Goal: Task Accomplishment & Management: Manage account settings

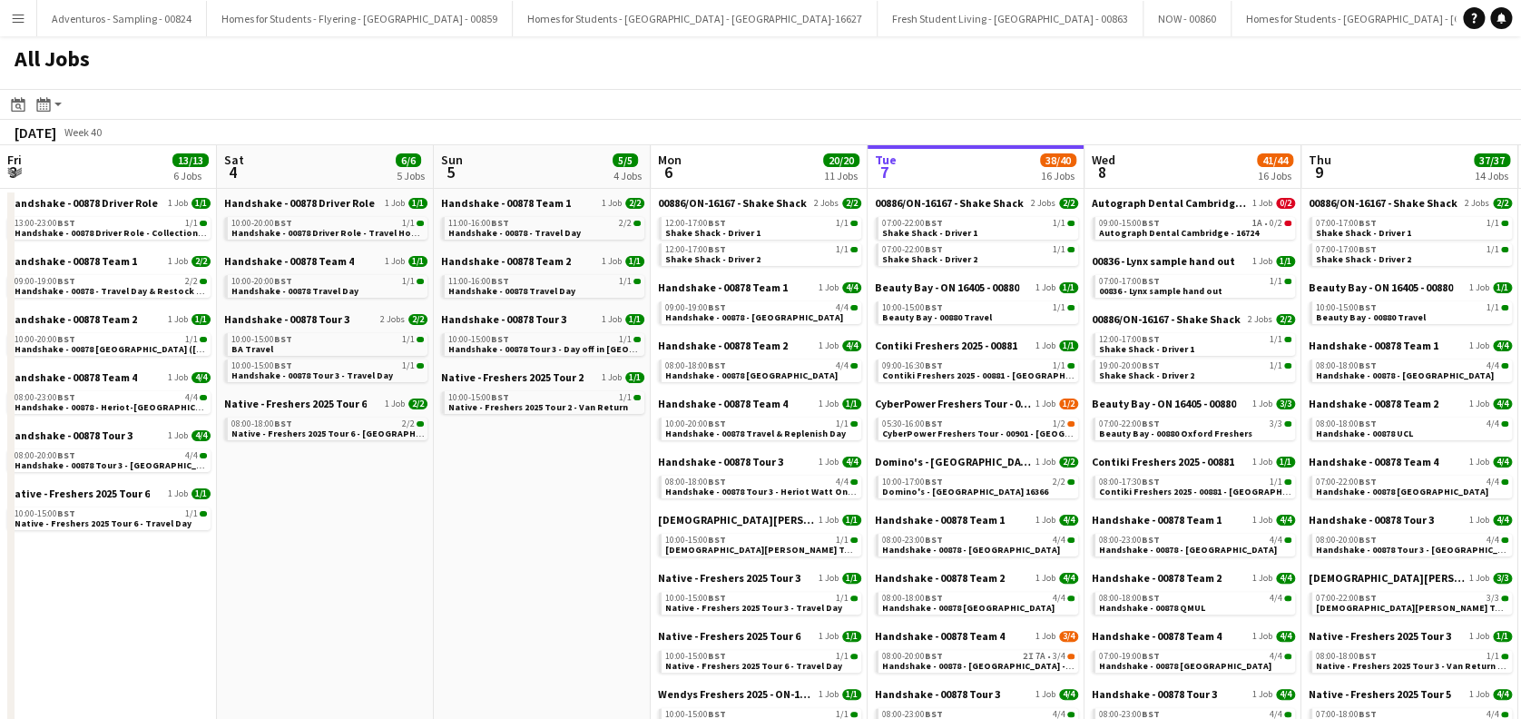
scroll to position [0, 434]
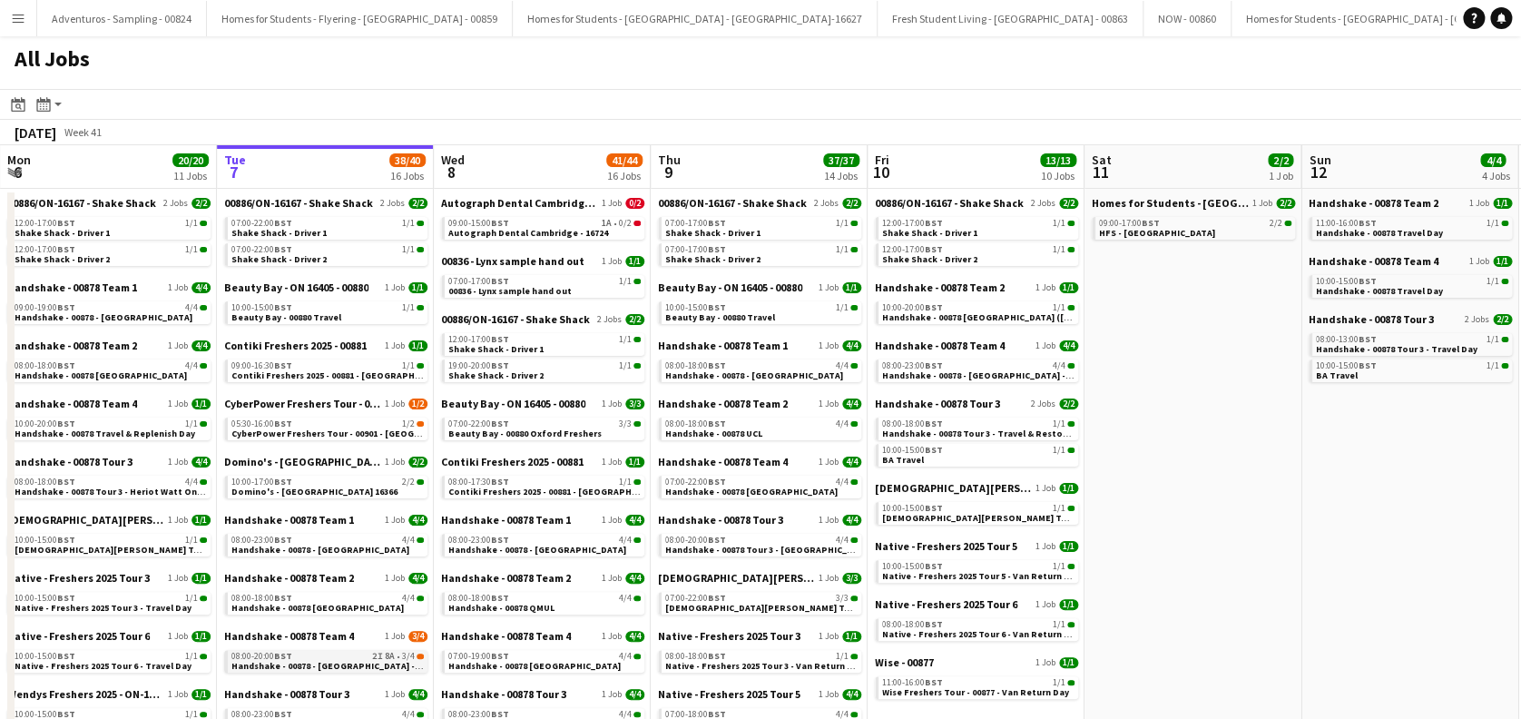
click at [329, 661] on span "Handshake - 00878 - University of Birmingham - Onsite Day" at bounding box center [347, 666] width 233 height 12
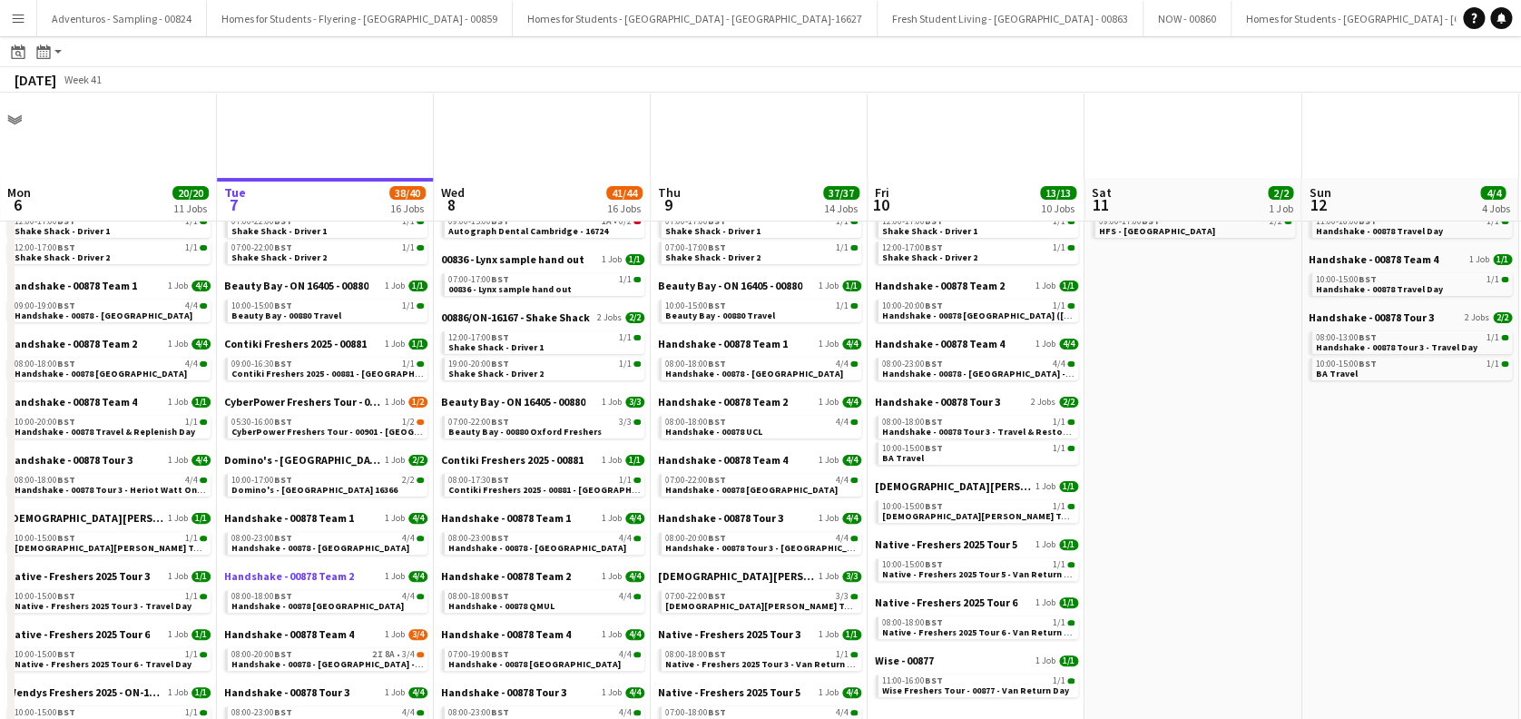
scroll to position [121, 0]
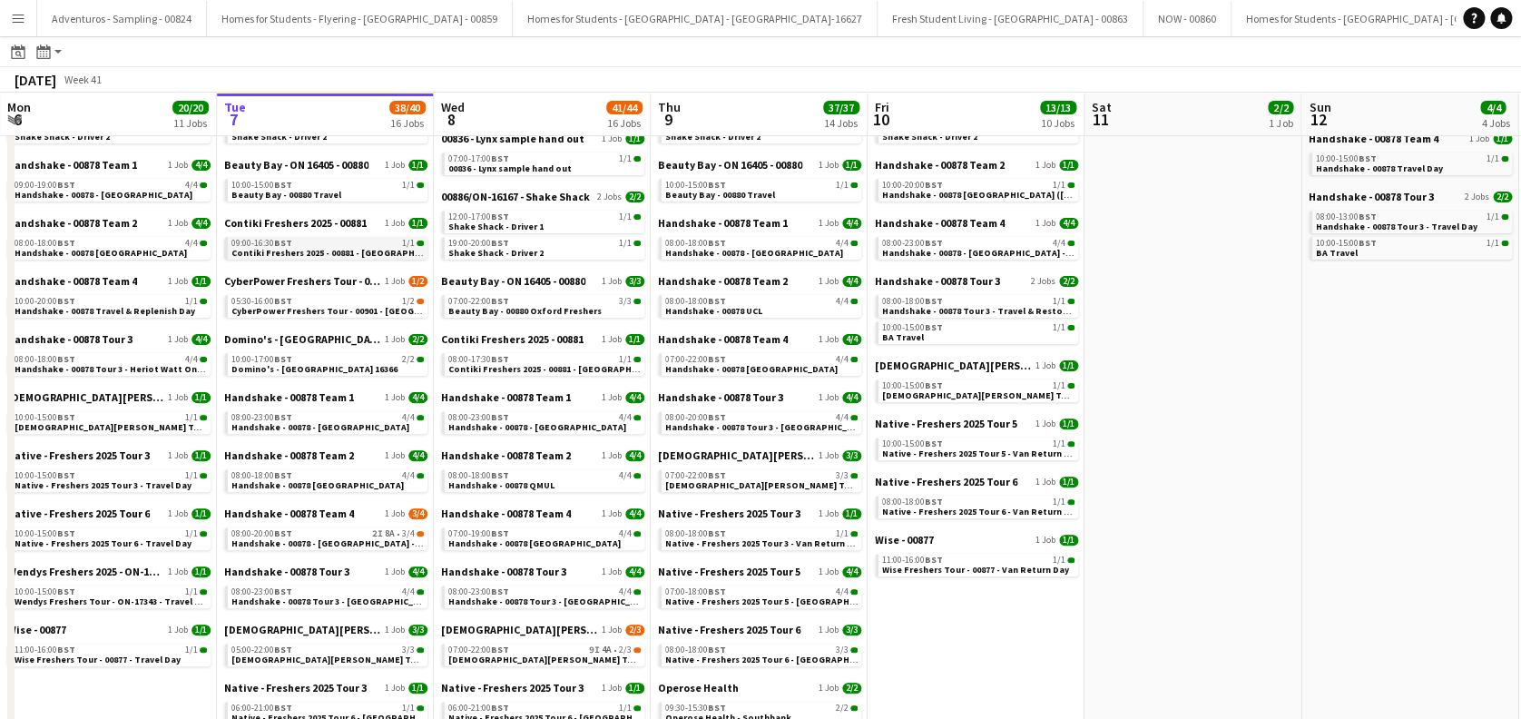
click at [332, 242] on div "09:00-16:30 BST 1/1" at bounding box center [327, 243] width 192 height 9
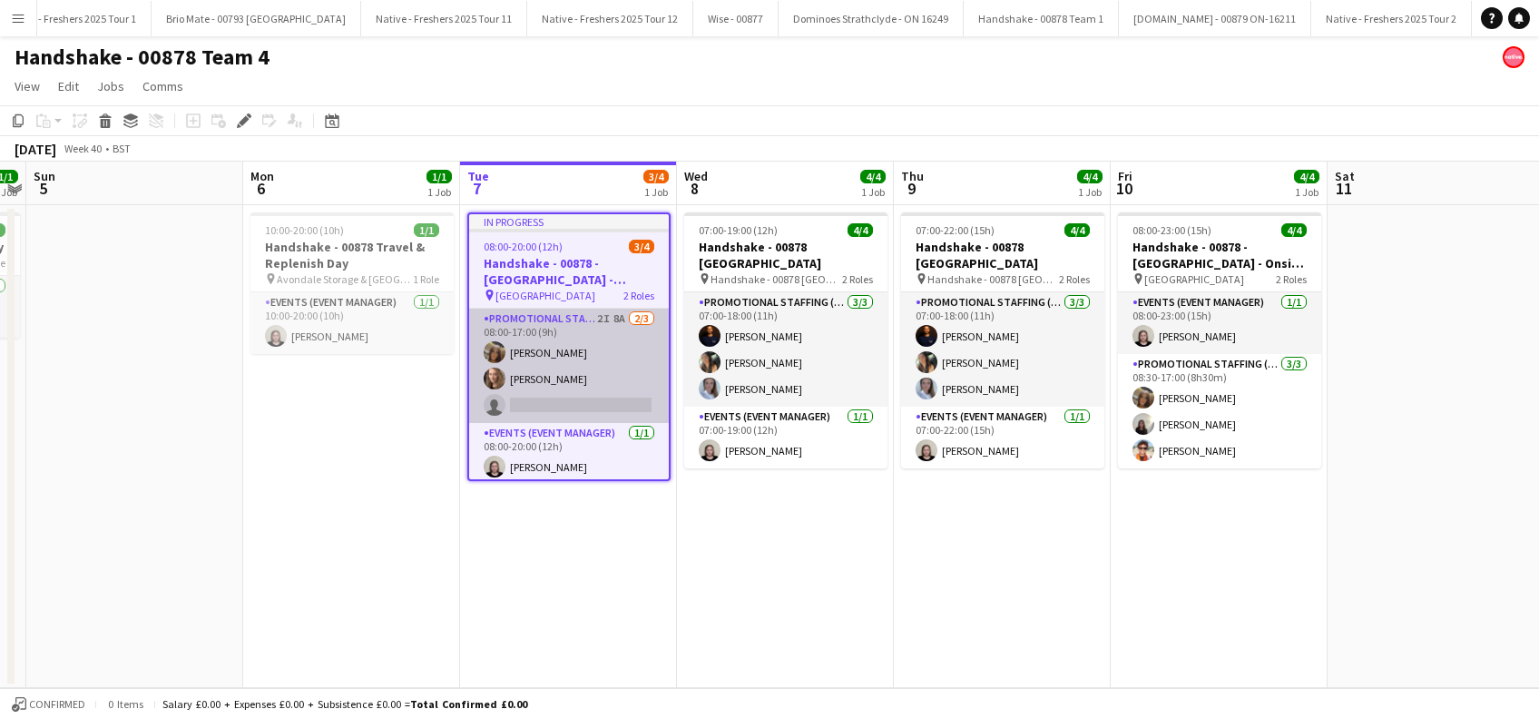
click at [585, 404] on app-card-role "Promotional Staffing (Brand Ambassadors) 2I 8A 2/3 08:00-17:00 (9h) Maylinda Pe…" at bounding box center [569, 366] width 200 height 114
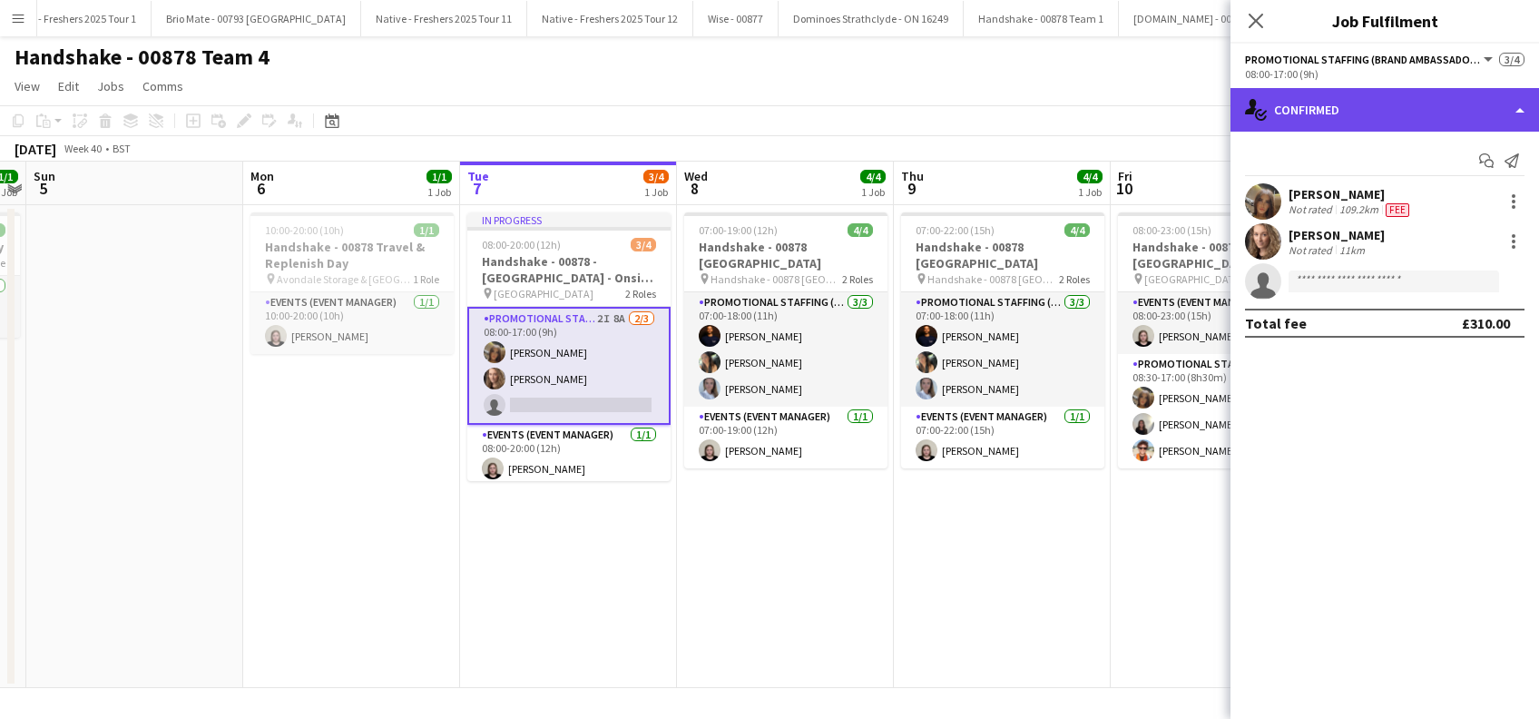
click at [1359, 101] on div "single-neutral-actions-check-2 Confirmed" at bounding box center [1385, 110] width 309 height 44
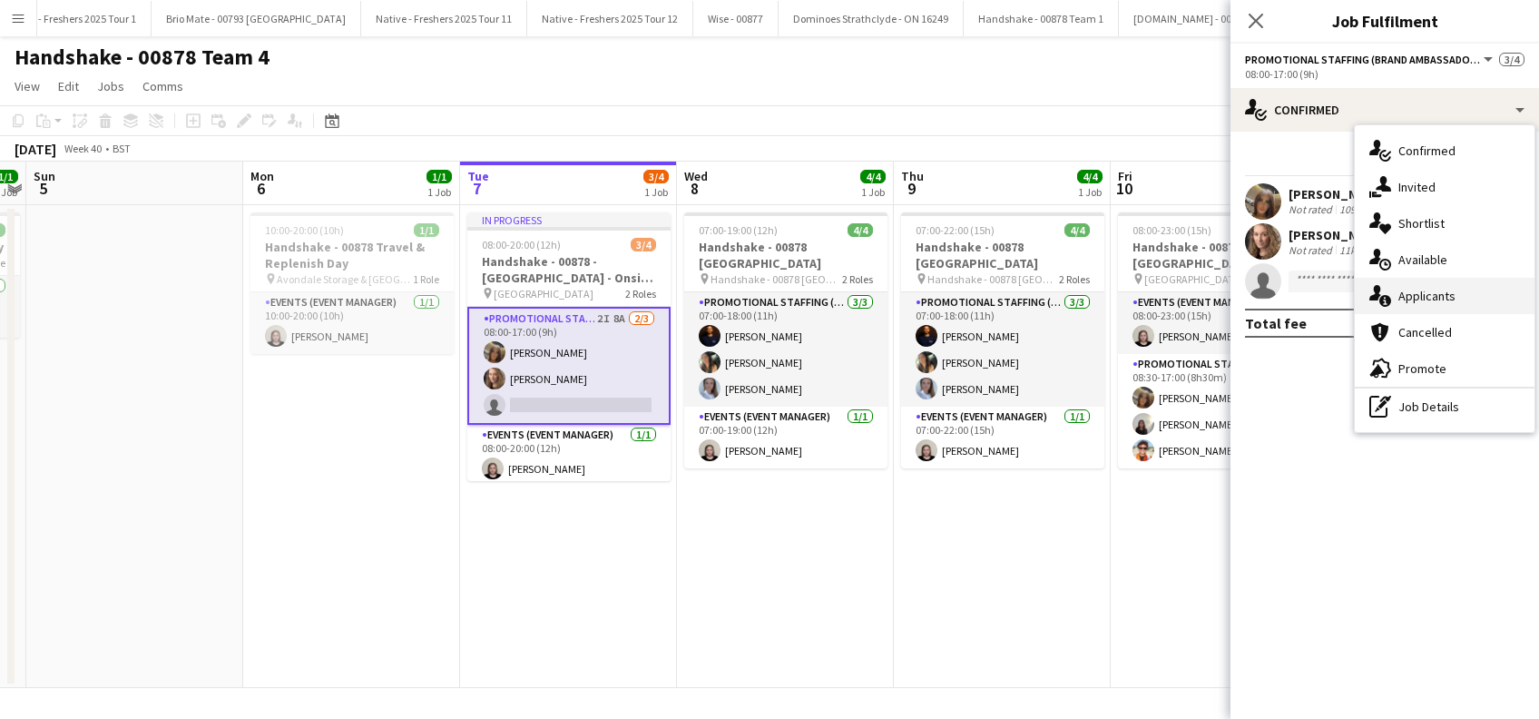
click at [1431, 303] on span "Applicants" at bounding box center [1427, 296] width 57 height 16
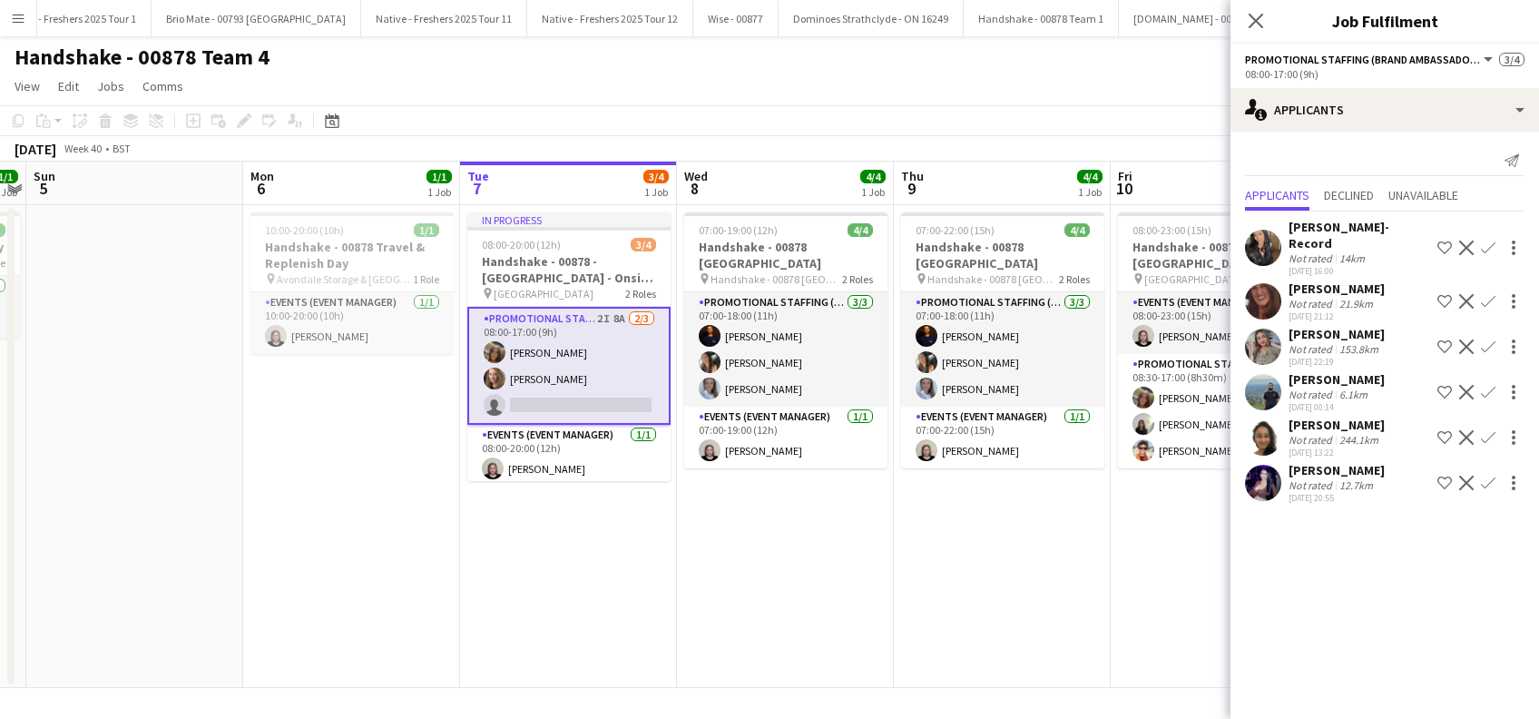
click at [1337, 477] on div "Aalia Nawaz" at bounding box center [1337, 470] width 96 height 16
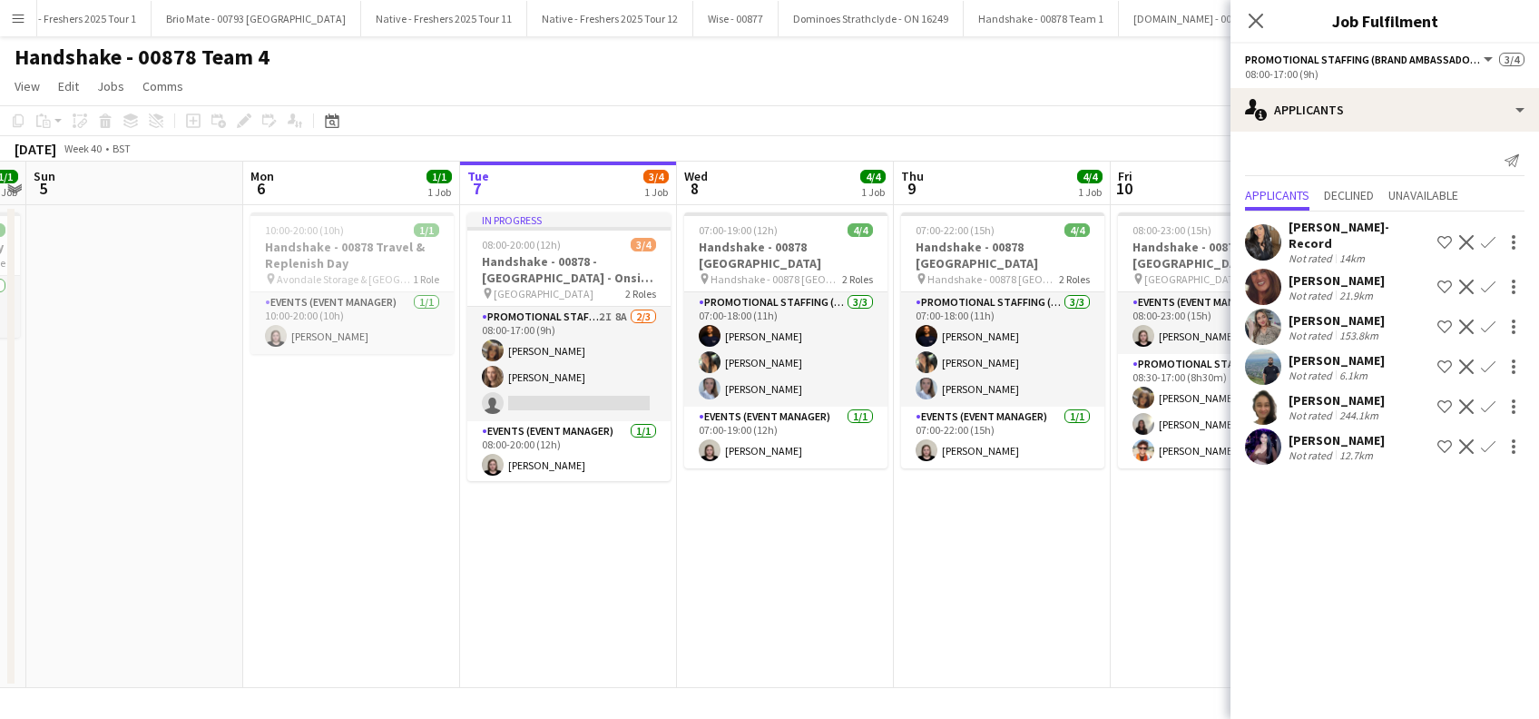
click at [1313, 435] on div "Aalia Nawaz" at bounding box center [1337, 440] width 96 height 16
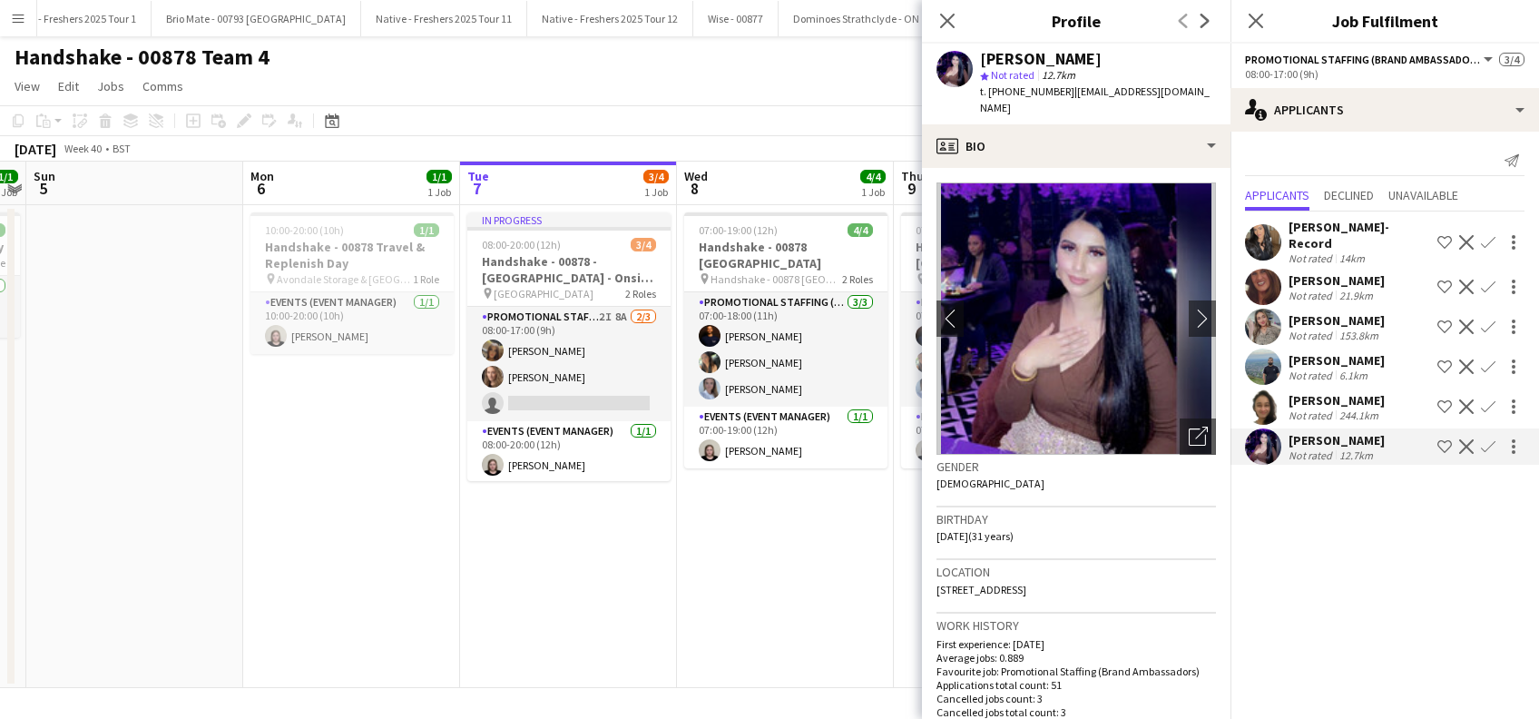
click at [780, 585] on app-date-cell "07:00-19:00 (12h) 4/4 Handshake - 00878 Oxford pin Handshake - 00878 Oxford 2 R…" at bounding box center [785, 446] width 217 height 483
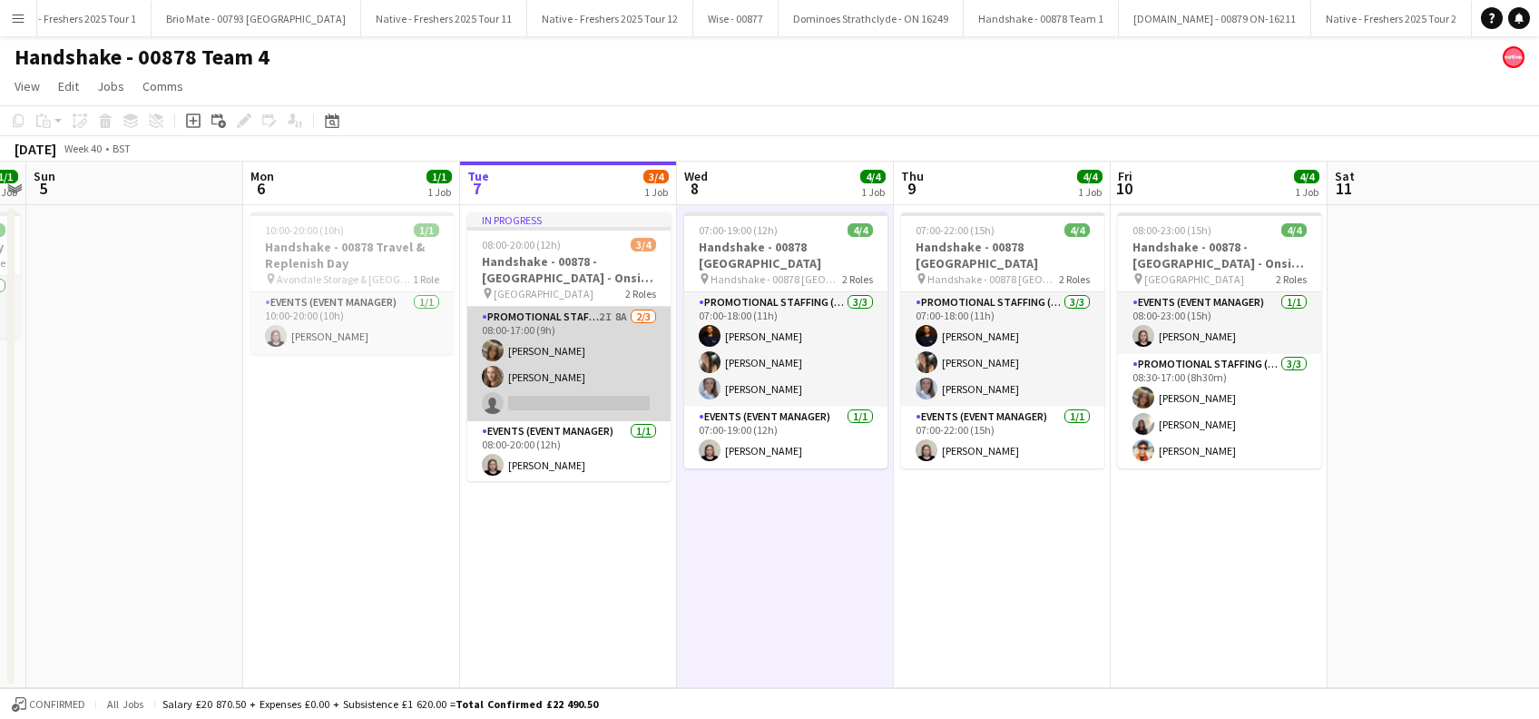
click at [605, 402] on app-card-role "Promotional Staffing (Brand Ambassadors) 2I 8A 2/3 08:00-17:00 (9h) Maylinda Pe…" at bounding box center [568, 364] width 203 height 114
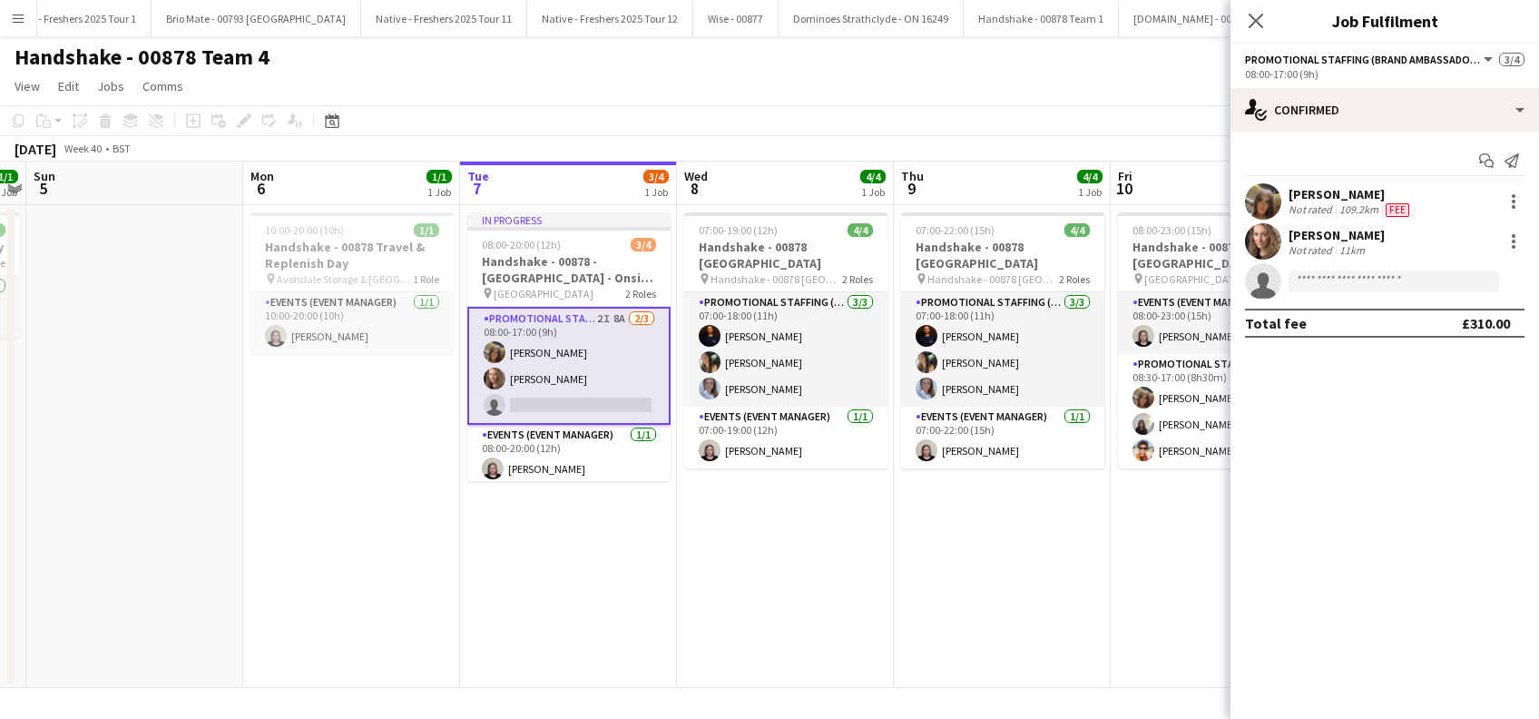
click at [1396, 86] on app-options-switcher "Promotional Staffing (Brand Ambassadors) All roles Promotional Staffing (Brand …" at bounding box center [1385, 66] width 309 height 44
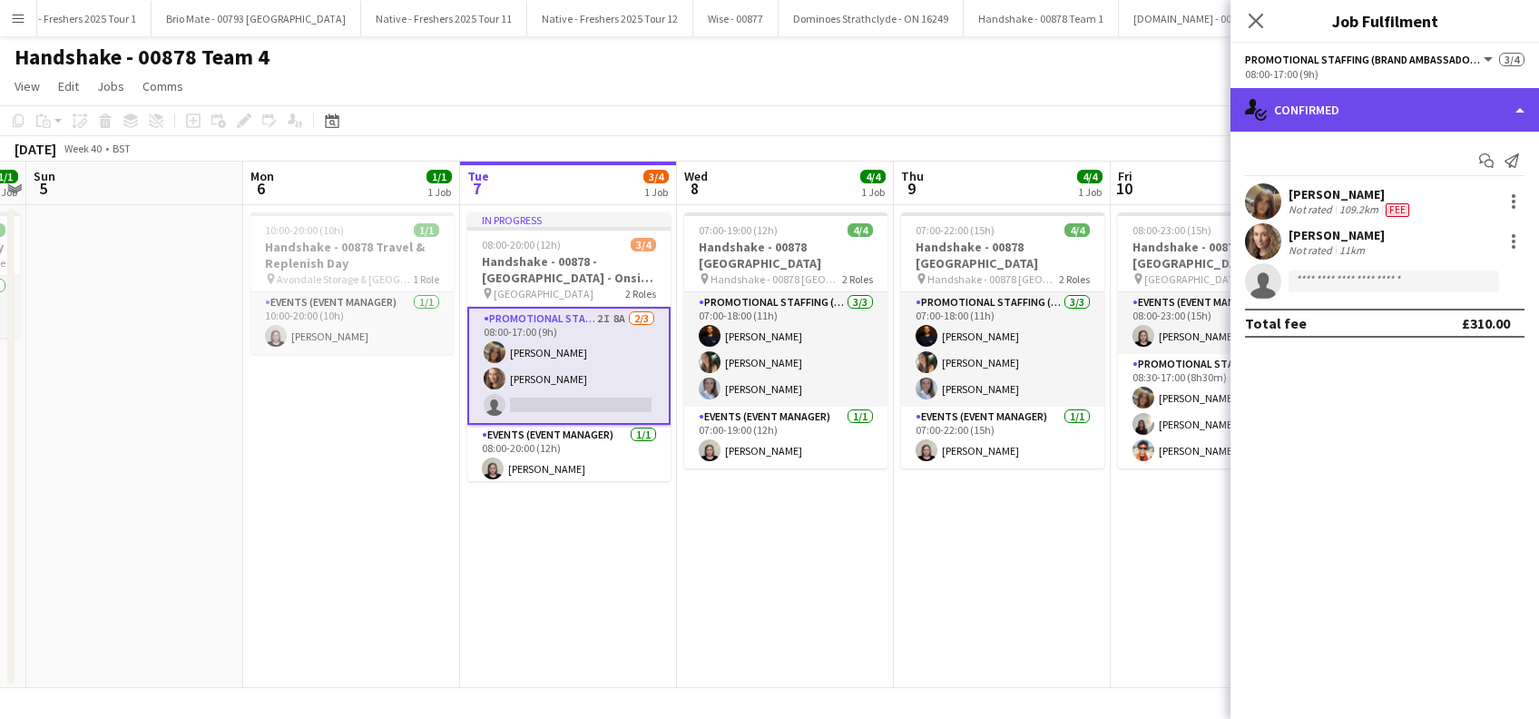
click at [1394, 97] on div "single-neutral-actions-check-2 Confirmed" at bounding box center [1385, 110] width 309 height 44
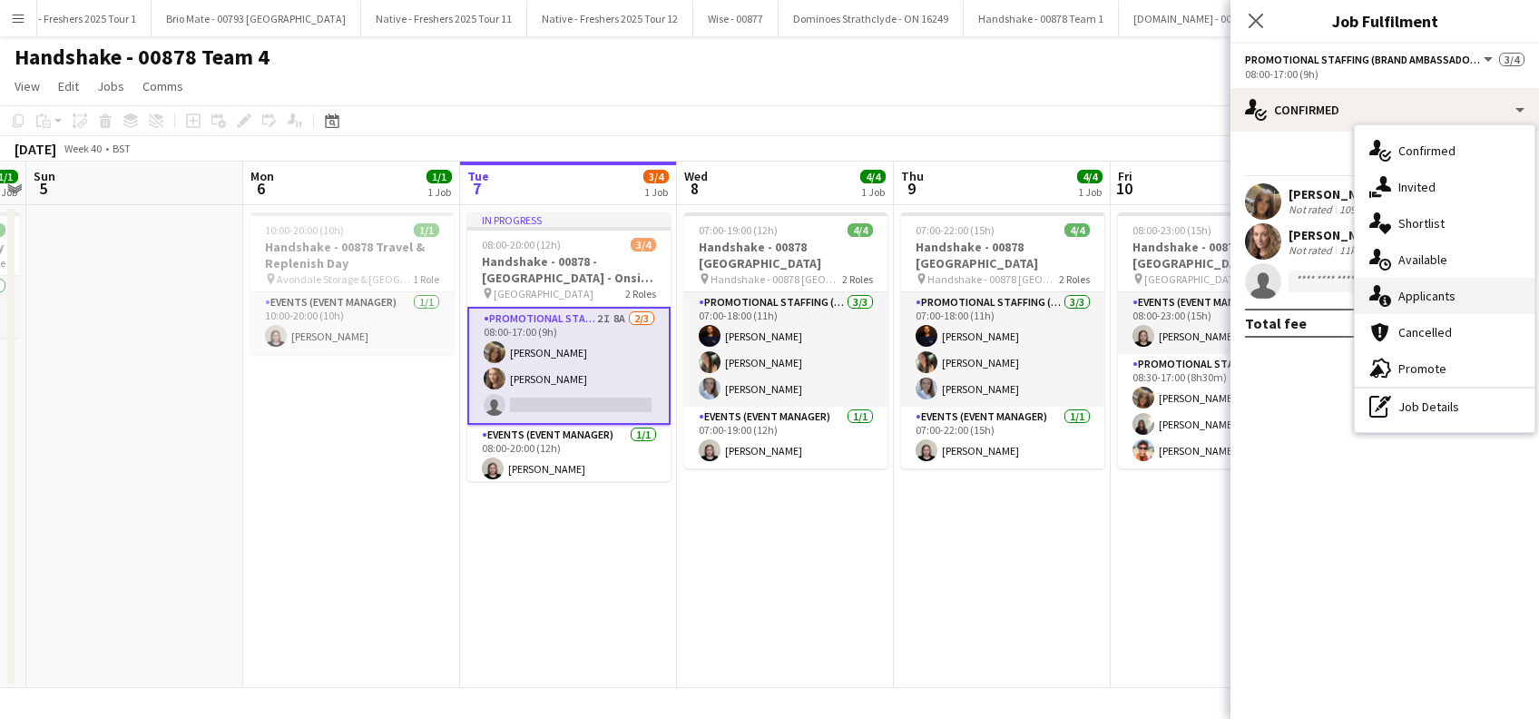
click at [1475, 290] on div "single-neutral-actions-information Applicants" at bounding box center [1445, 296] width 180 height 36
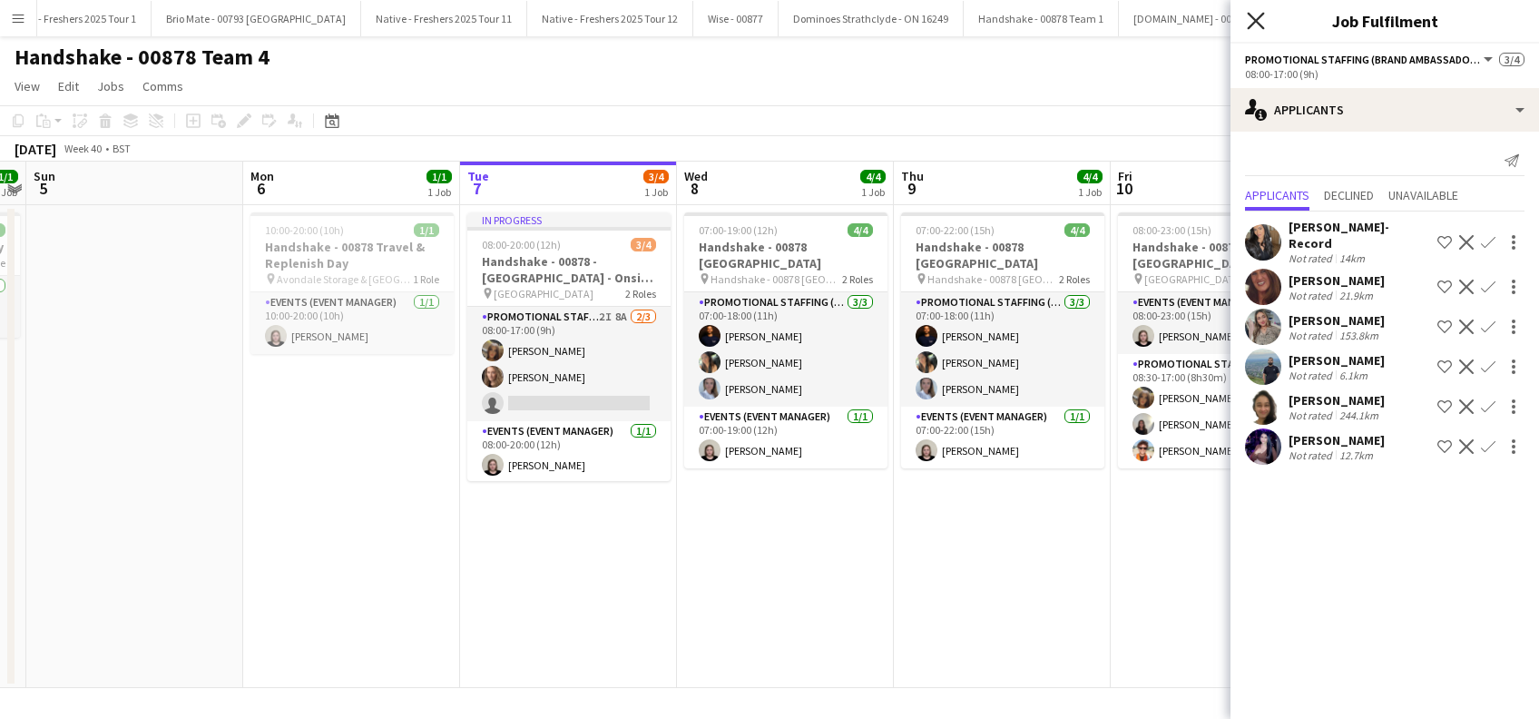
click at [1259, 20] on icon "Close pop-in" at bounding box center [1255, 20] width 17 height 17
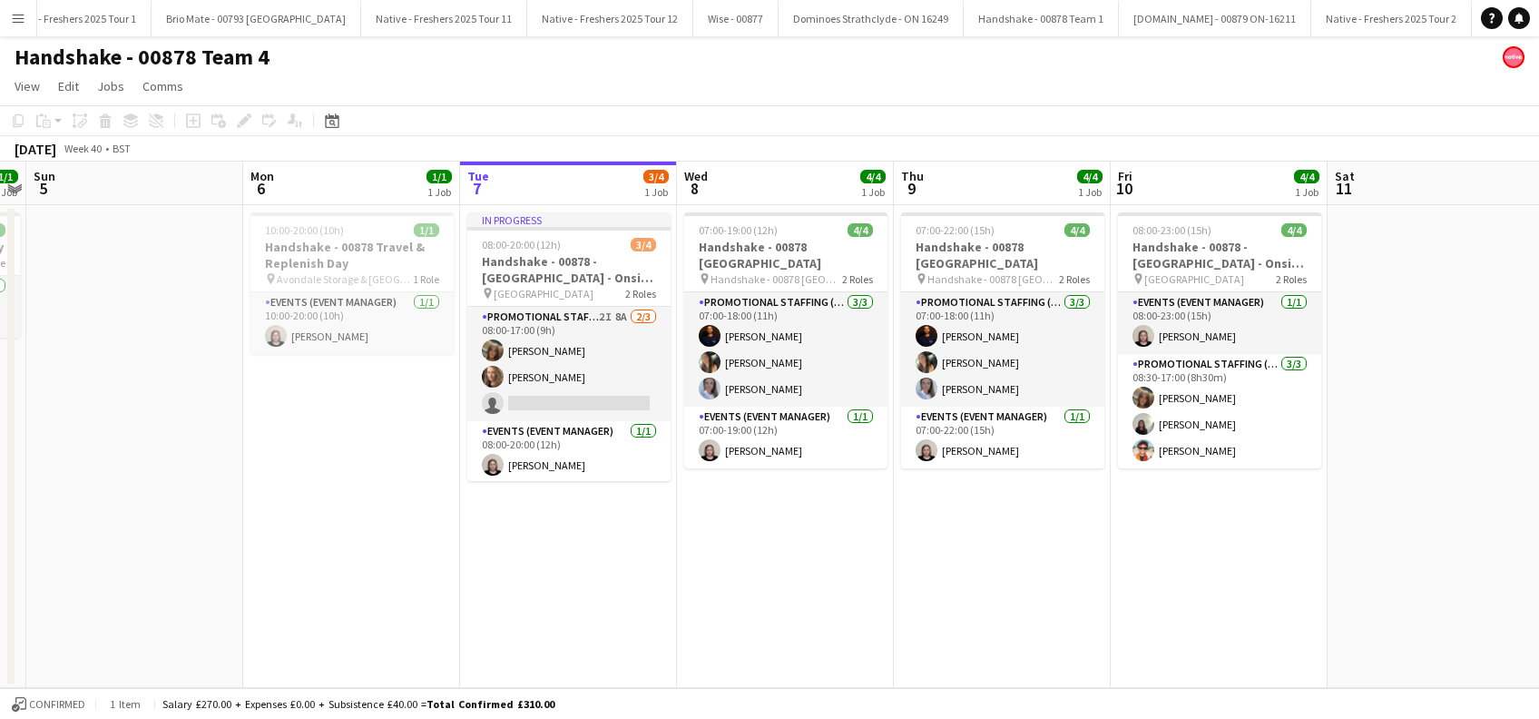
click at [603, 562] on app-date-cell "In progress 08:00-20:00 (12h) 3/4 Handshake - 00878 - University of Birmingham …" at bounding box center [568, 446] width 217 height 483
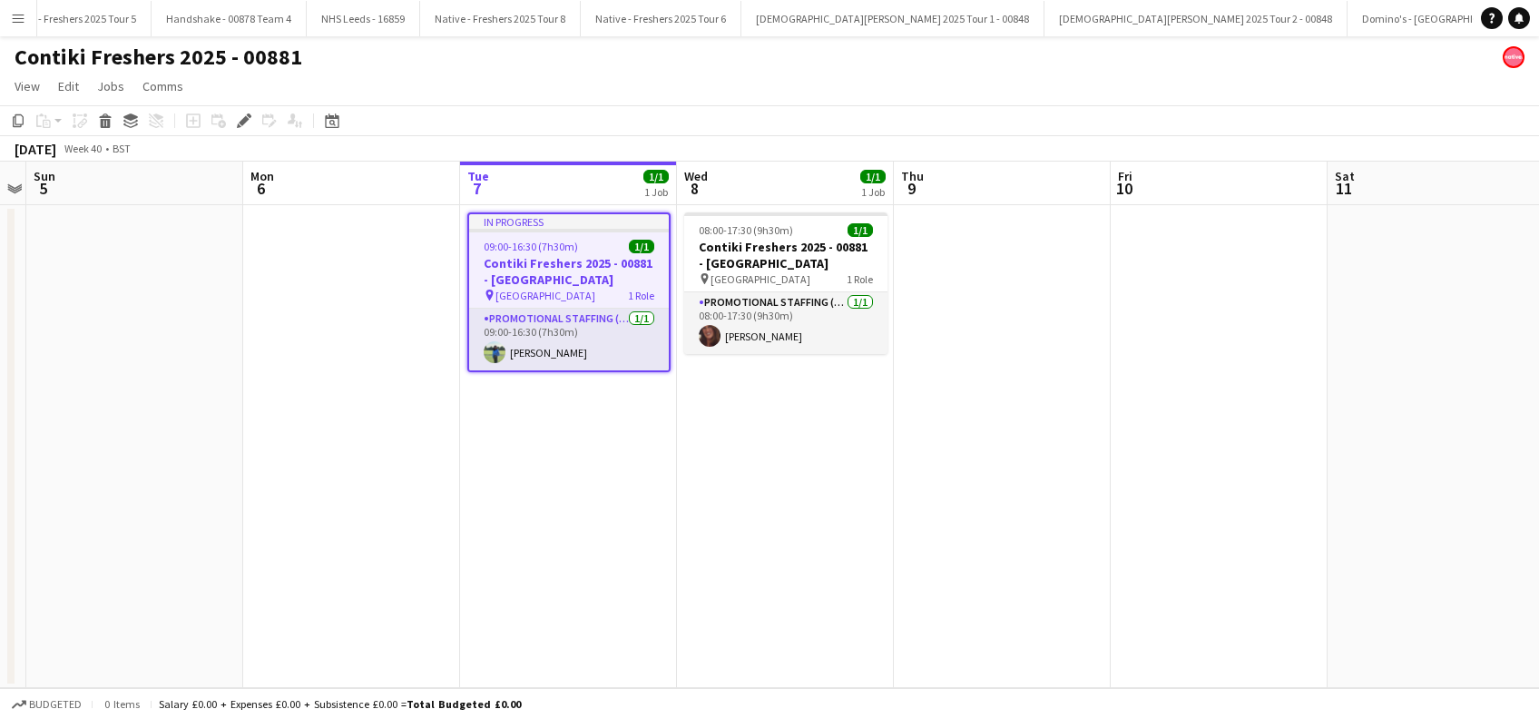
click at [560, 272] on h3 "Contiki Freshers 2025 - 00881 - [GEOGRAPHIC_DATA]" at bounding box center [569, 271] width 200 height 33
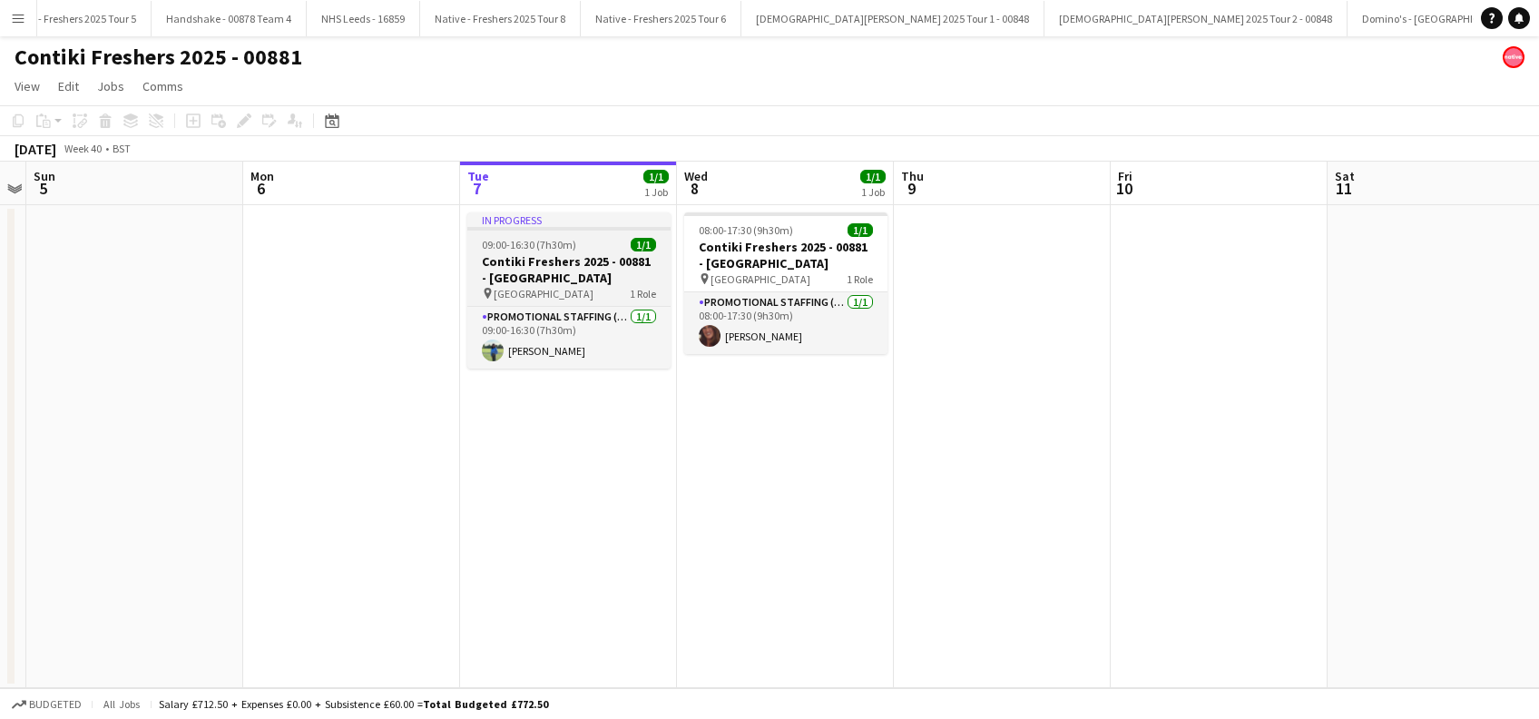
click at [559, 272] on h3 "Contiki Freshers 2025 - 00881 - [GEOGRAPHIC_DATA]" at bounding box center [568, 269] width 203 height 33
